Goal: Check status: Check status

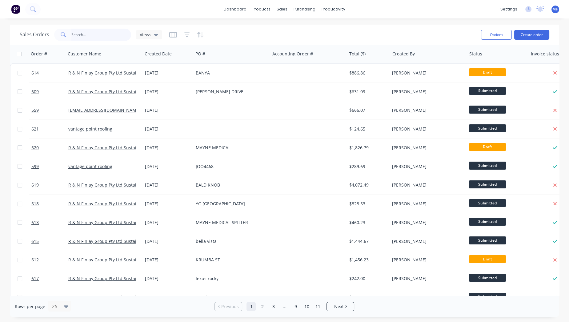
click at [105, 38] on input "text" at bounding box center [101, 35] width 60 height 12
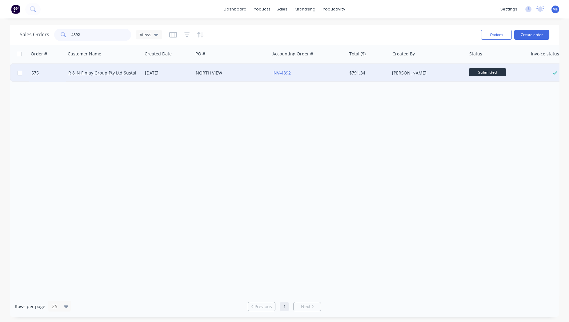
type input "4892"
click at [243, 76] on div "NORTH VIEW" at bounding box center [231, 73] width 77 height 18
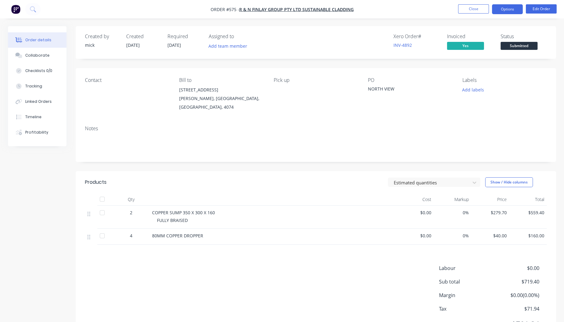
click at [508, 10] on button "Options" at bounding box center [507, 9] width 31 height 10
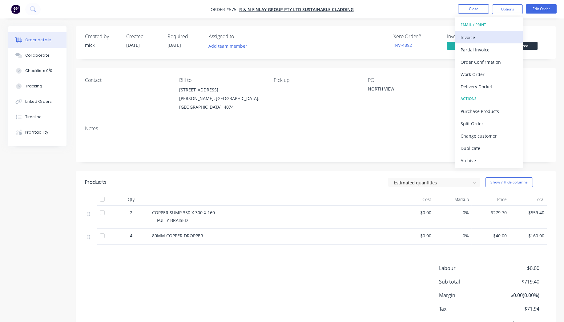
click at [494, 36] on div "Invoice" at bounding box center [488, 37] width 57 height 9
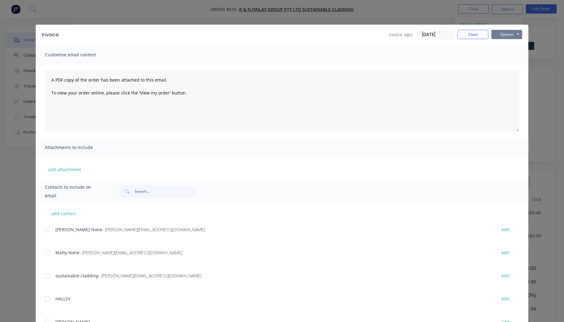
click at [506, 34] on button "Options" at bounding box center [506, 34] width 31 height 9
click at [516, 41] on button "Preview" at bounding box center [510, 45] width 39 height 10
click at [457, 33] on button "Close" at bounding box center [472, 34] width 31 height 9
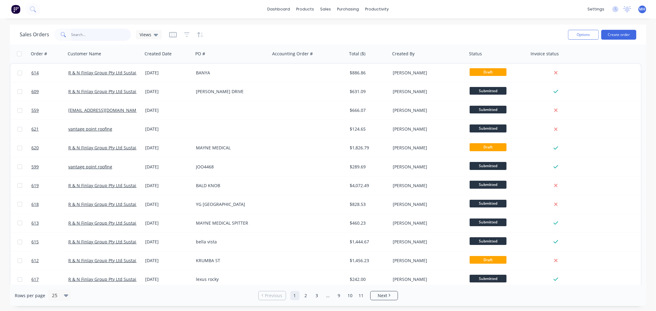
click at [99, 34] on input "text" at bounding box center [101, 35] width 60 height 12
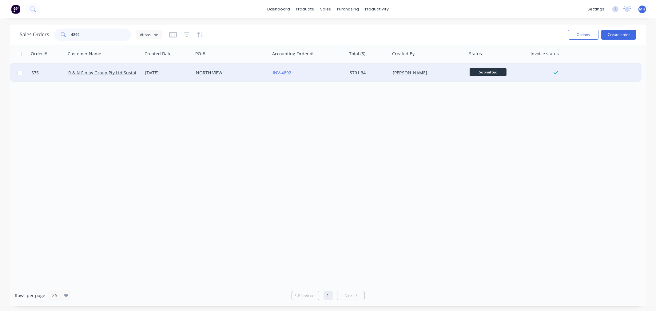
type input "4892"
click at [410, 66] on div "[PERSON_NAME]" at bounding box center [428, 73] width 77 height 18
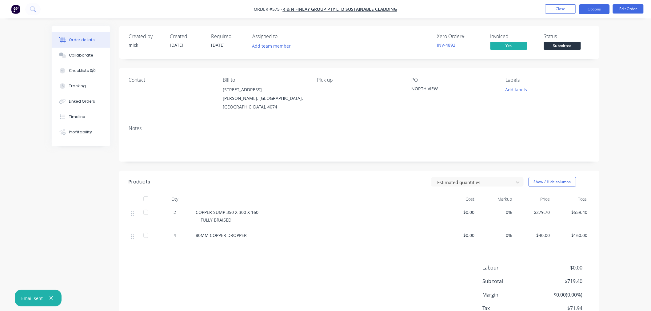
click at [589, 7] on button "Options" at bounding box center [594, 9] width 31 height 10
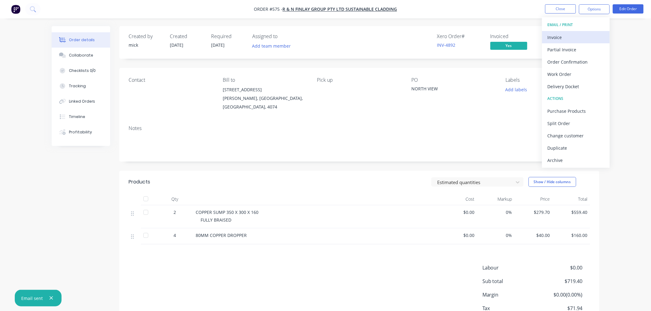
click at [570, 38] on div "Invoice" at bounding box center [576, 37] width 57 height 9
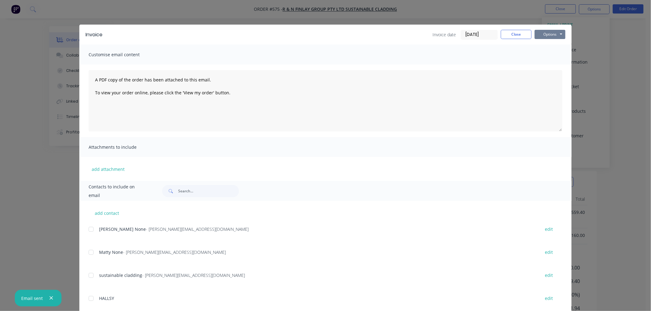
click at [559, 31] on button "Options" at bounding box center [550, 34] width 31 height 9
click at [549, 46] on button "Preview" at bounding box center [554, 45] width 39 height 10
click at [511, 36] on button "Close" at bounding box center [516, 34] width 31 height 9
